Goal: Check status: Check status

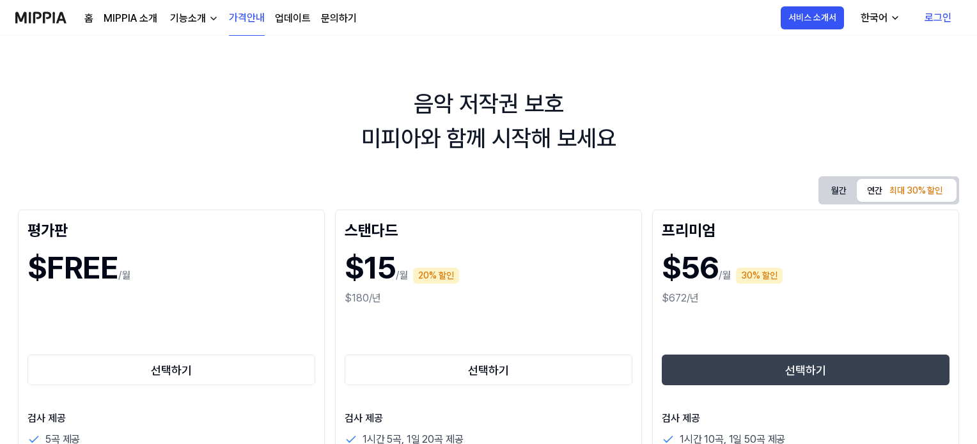
click at [943, 12] on link "로그인" at bounding box center [937, 18] width 47 height 36
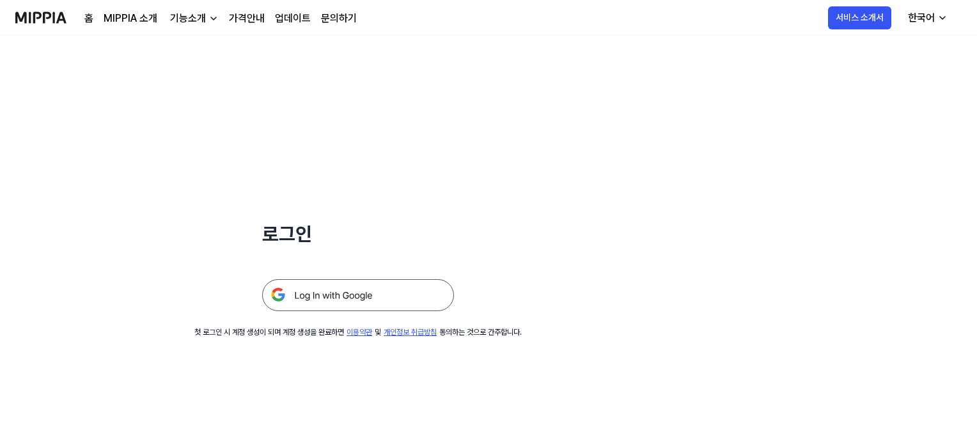
click at [337, 299] on img at bounding box center [358, 295] width 192 height 32
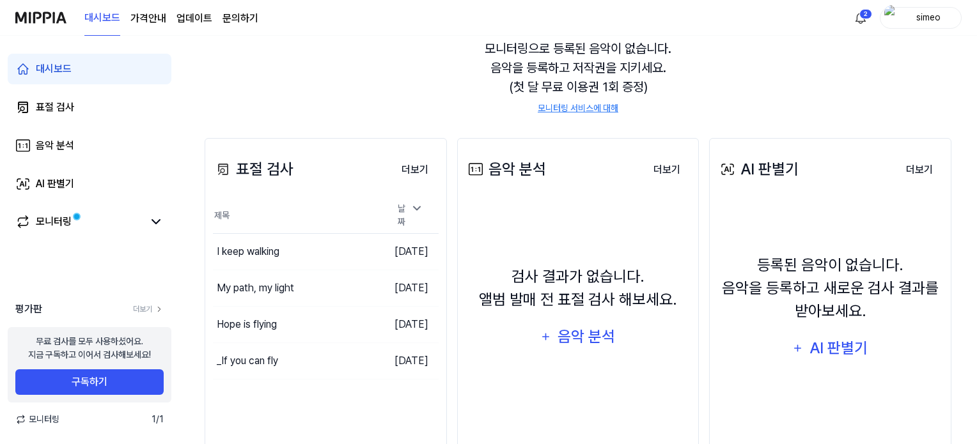
scroll to position [166, 0]
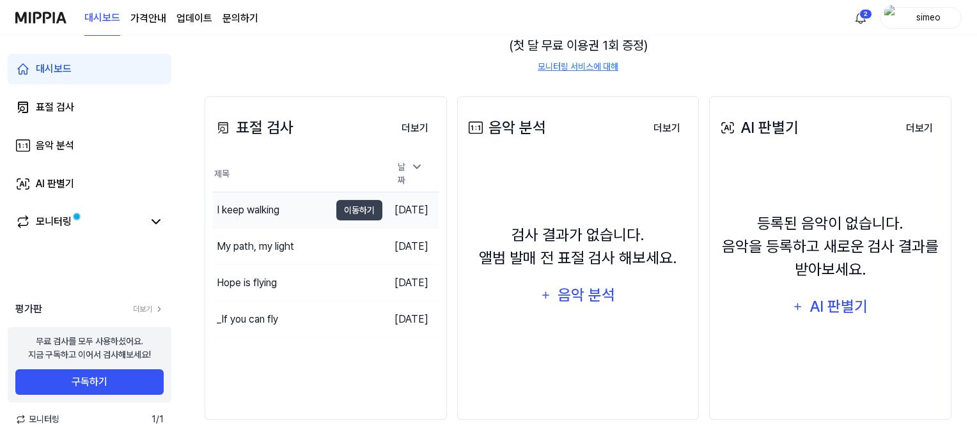
click at [248, 203] on div "I keep walking" at bounding box center [248, 210] width 63 height 15
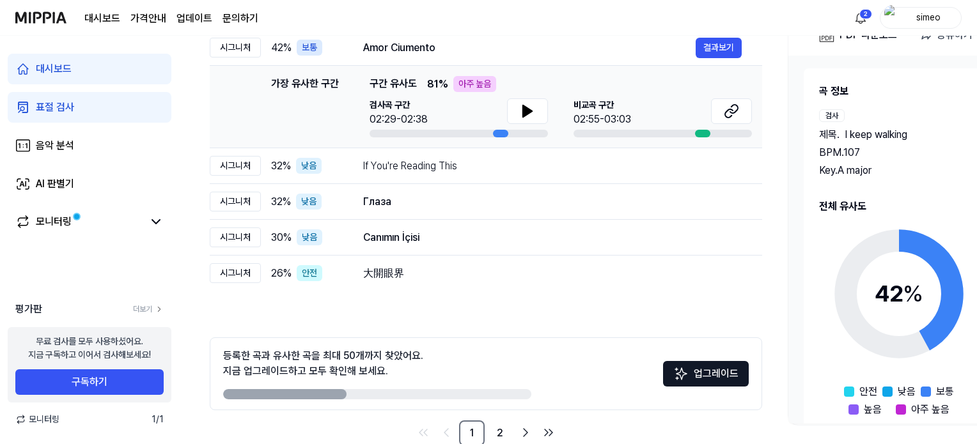
scroll to position [192, 0]
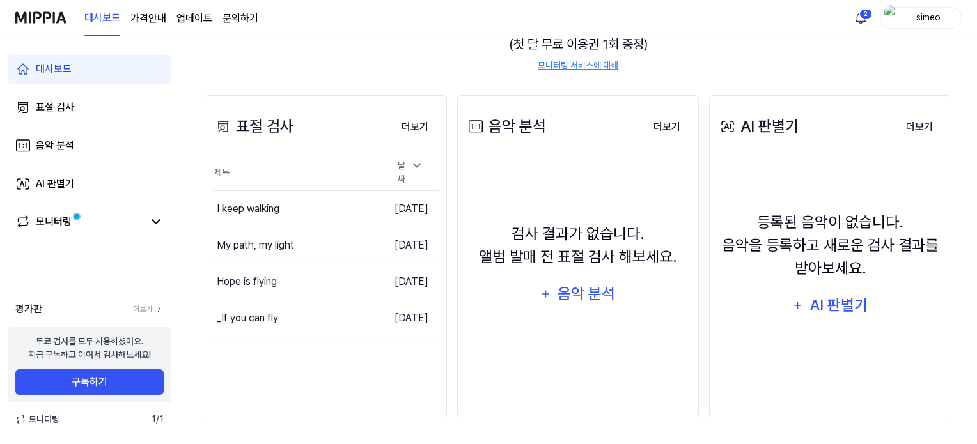
scroll to position [166, 0]
click at [249, 244] on div "My path, my light" at bounding box center [255, 246] width 77 height 15
click at [245, 278] on div "Hope is flying" at bounding box center [247, 283] width 60 height 15
click at [258, 203] on div "I keep walking" at bounding box center [248, 210] width 63 height 15
click at [248, 314] on div "_If you can fly" at bounding box center [247, 319] width 61 height 15
